Goal: Information Seeking & Learning: Understand process/instructions

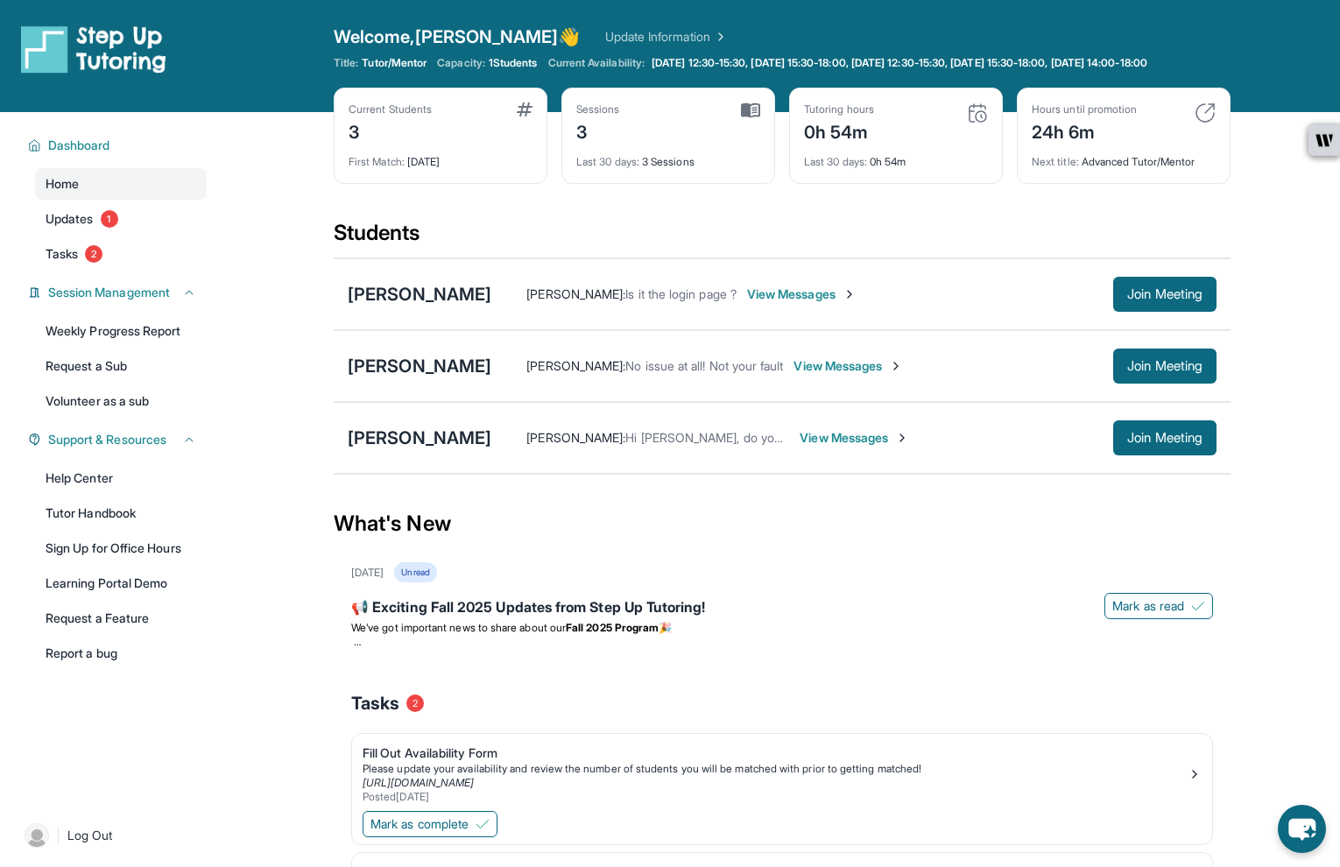
scroll to position [137, 0]
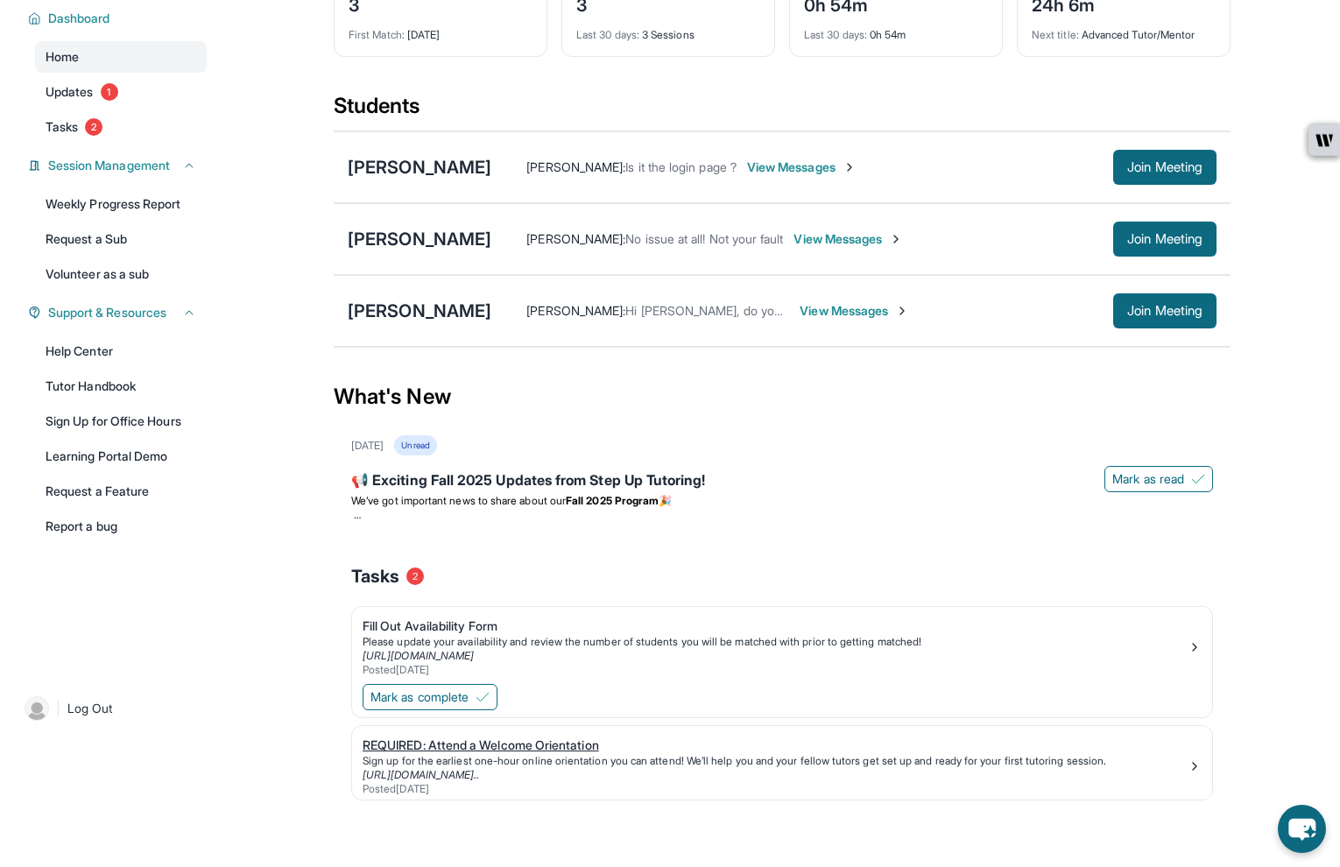
click at [537, 746] on div "REQUIRED: Attend a Welcome Orientation" at bounding box center [775, 746] width 825 height 18
click at [78, 124] on span "Tasks" at bounding box center [62, 127] width 32 height 18
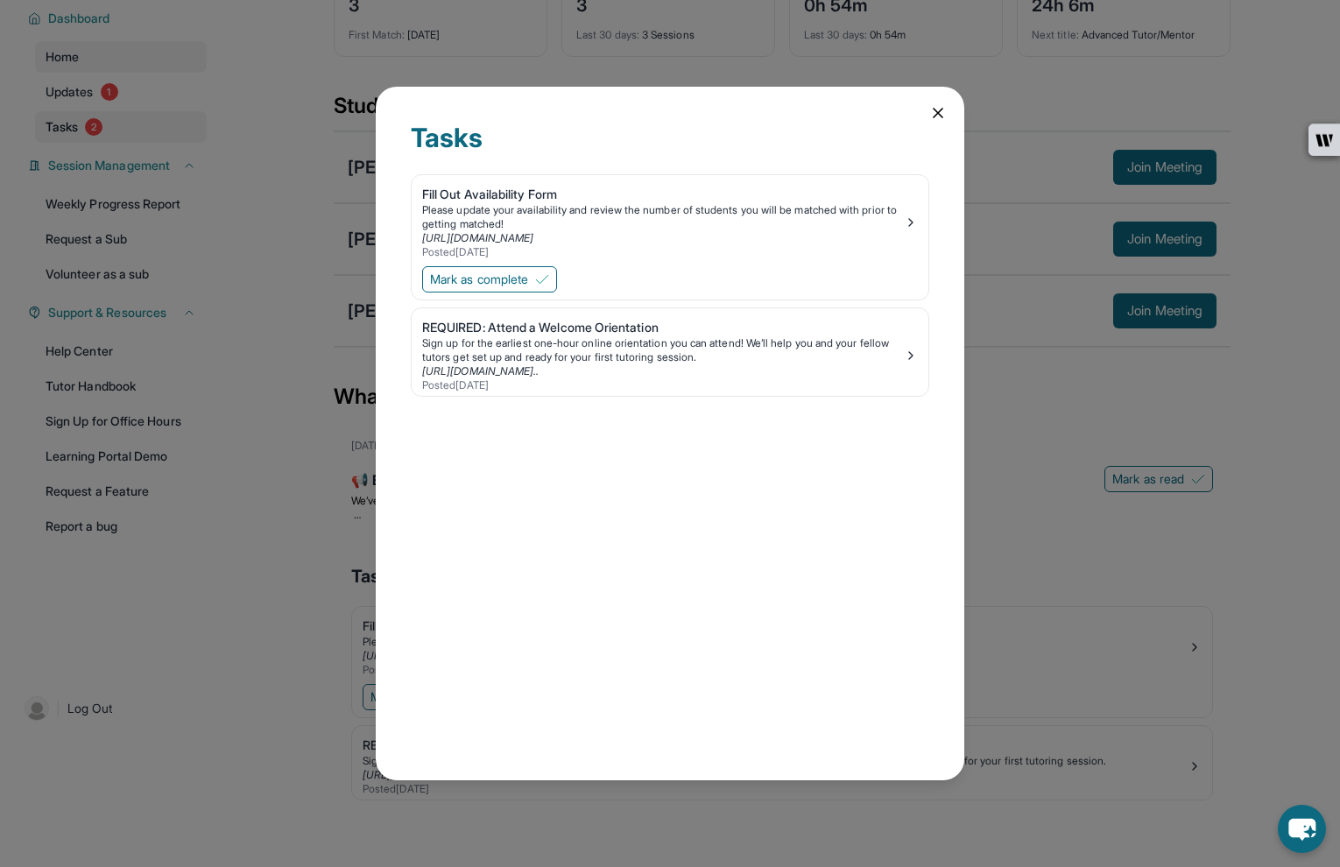
click at [78, 124] on div "Tasks Fill Out Availability Form Please update your availability and review the…" at bounding box center [670, 433] width 1340 height 867
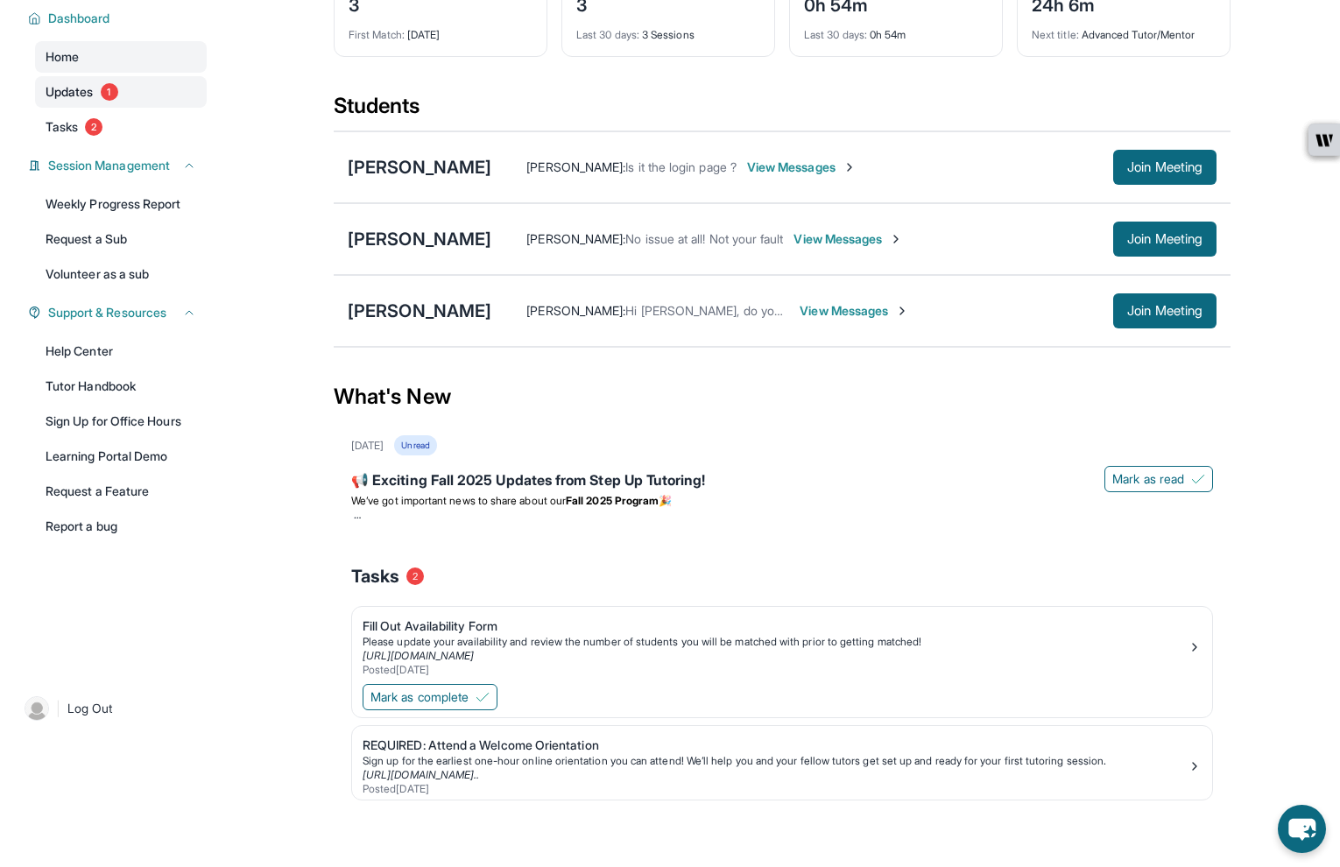
click at [175, 98] on link "Updates 1" at bounding box center [121, 92] width 172 height 32
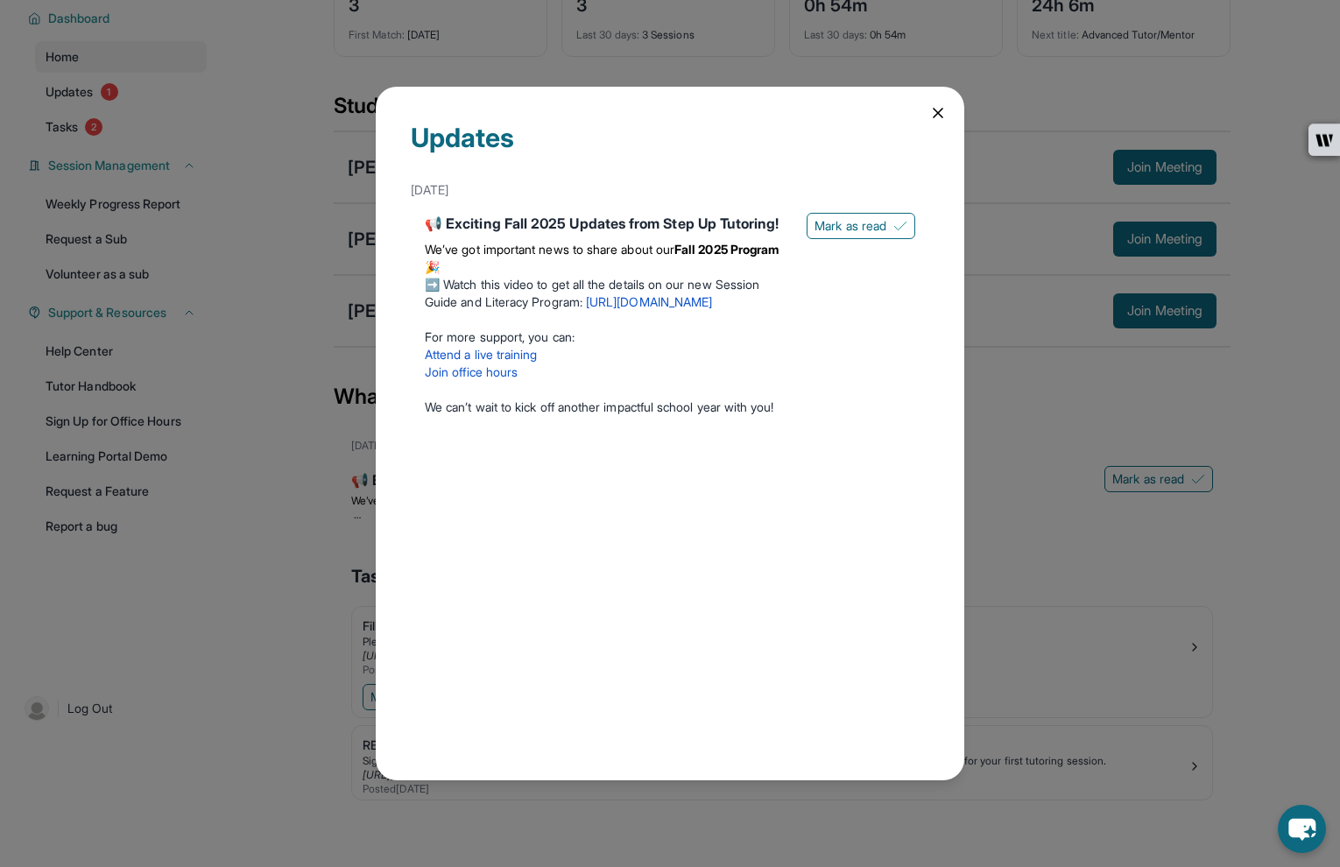
click at [647, 309] on link "[URL][DOMAIN_NAME]" at bounding box center [649, 301] width 126 height 15
